Goal: Check status: Check status

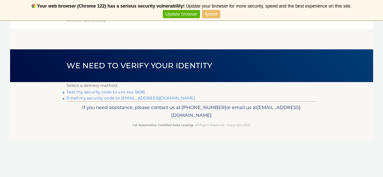
click at [113, 92] on link "Text my security code to xxx-xxx-5696" at bounding box center [106, 92] width 78 height 5
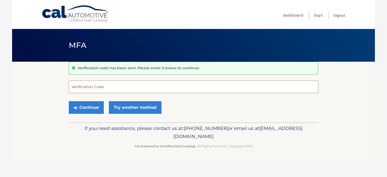
click at [95, 88] on input "Verification Code" at bounding box center [194, 87] width 250 height 13
type input "955280"
click at [69, 101] on button "Continue" at bounding box center [86, 107] width 35 height 13
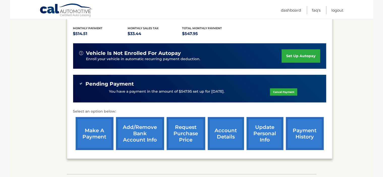
scroll to position [104, 0]
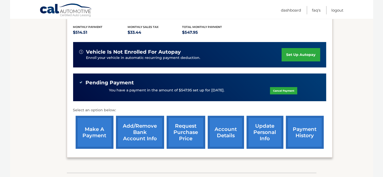
click at [297, 131] on link "payment history" at bounding box center [305, 132] width 38 height 33
